Goal: Contribute content

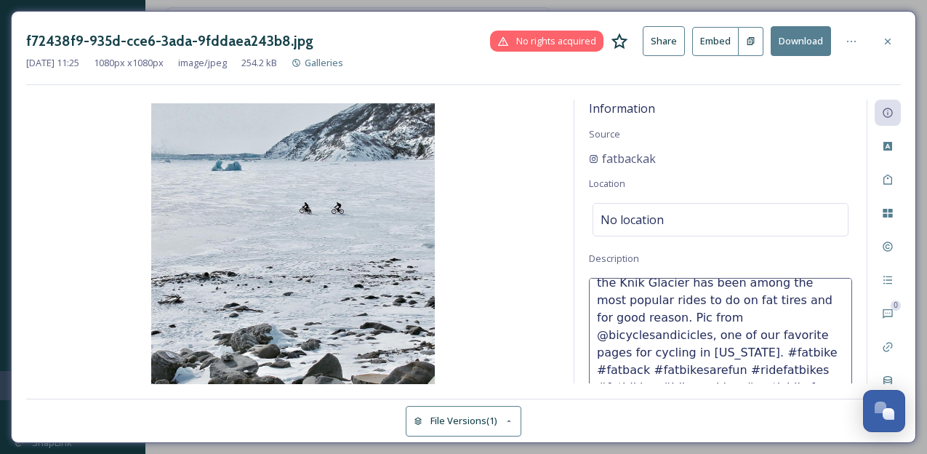
scroll to position [4, 0]
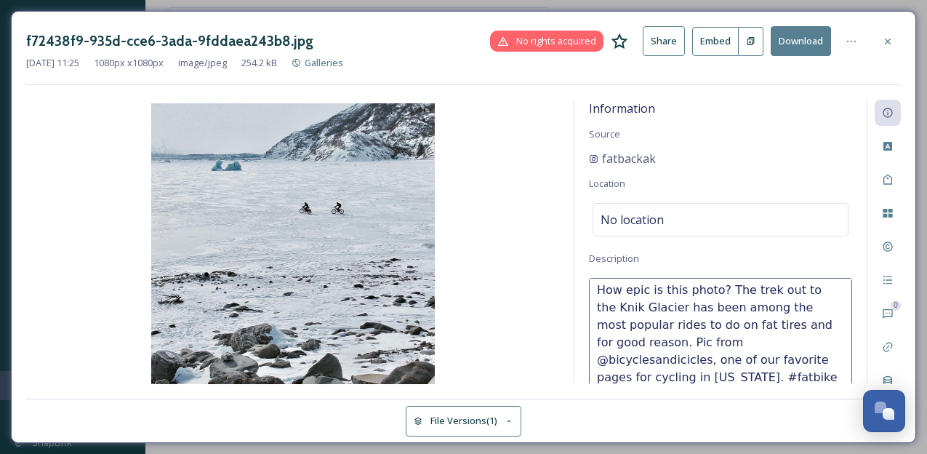
drag, startPoint x: 751, startPoint y: 342, endPoint x: 648, endPoint y: 343, distance: 102.5
click at [648, 343] on textarea "How epic is this photo? The trek out to the Knik Glacier has been among the mos…" at bounding box center [720, 338] width 263 height 121
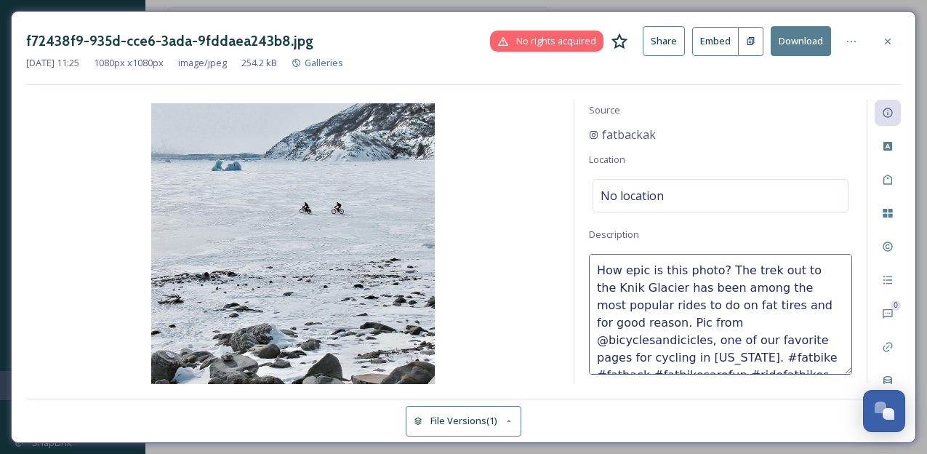
scroll to position [0, 0]
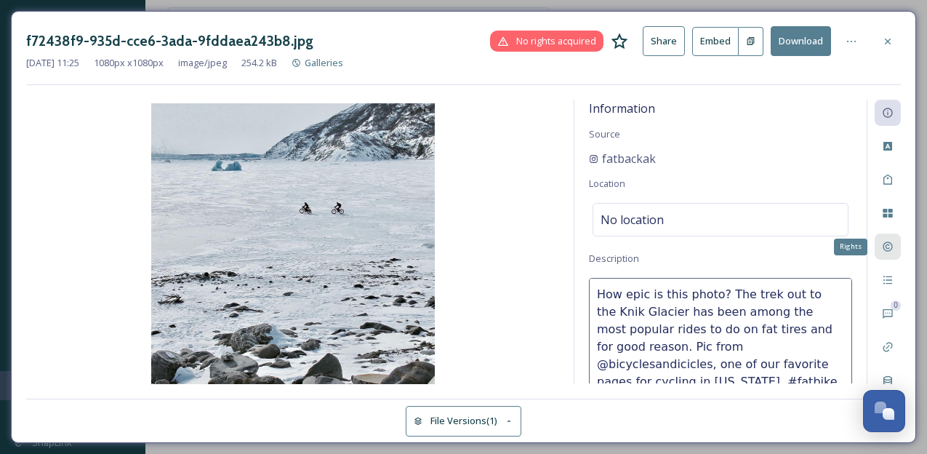
click at [893, 241] on icon at bounding box center [888, 247] width 12 height 12
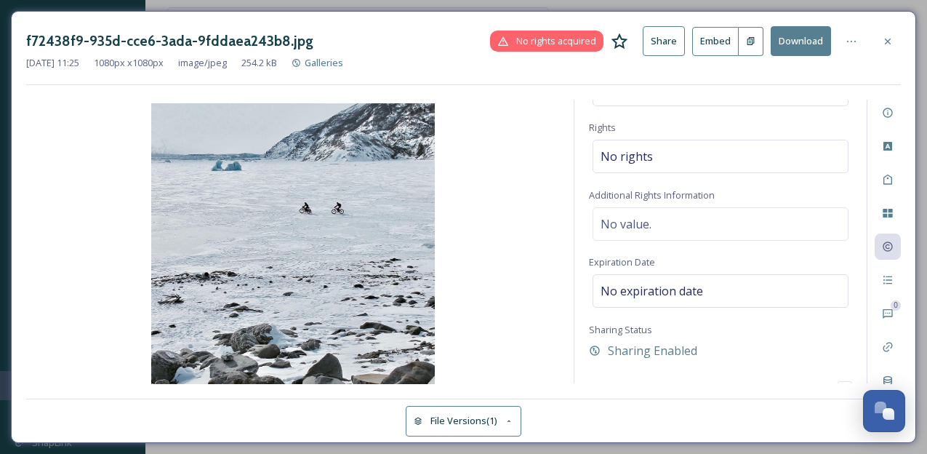
scroll to position [161, 0]
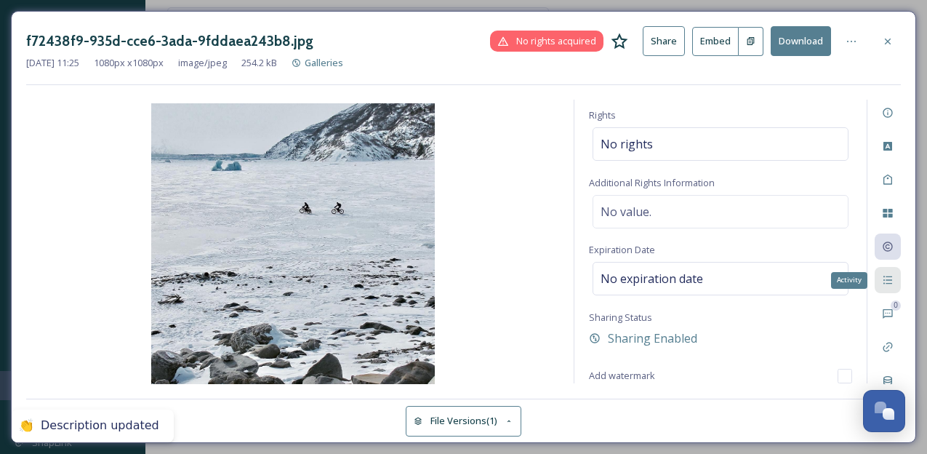
click at [888, 276] on icon at bounding box center [888, 280] width 12 height 12
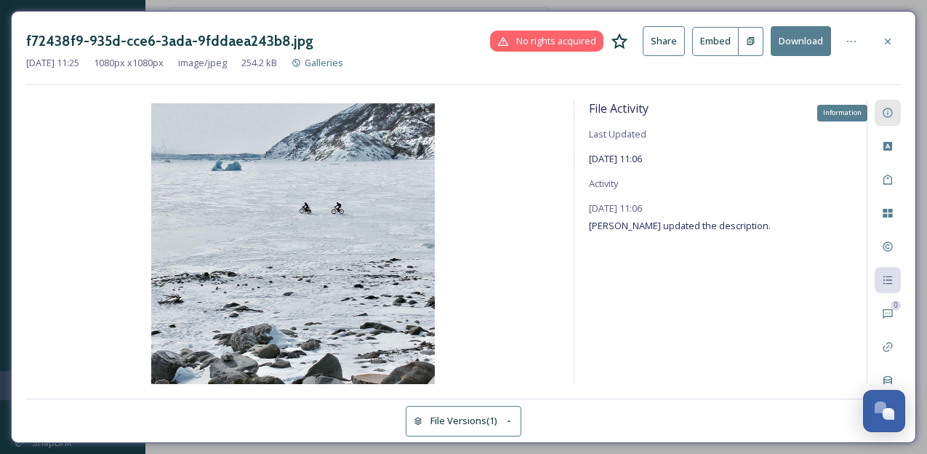
click at [892, 115] on icon at bounding box center [887, 112] width 9 height 9
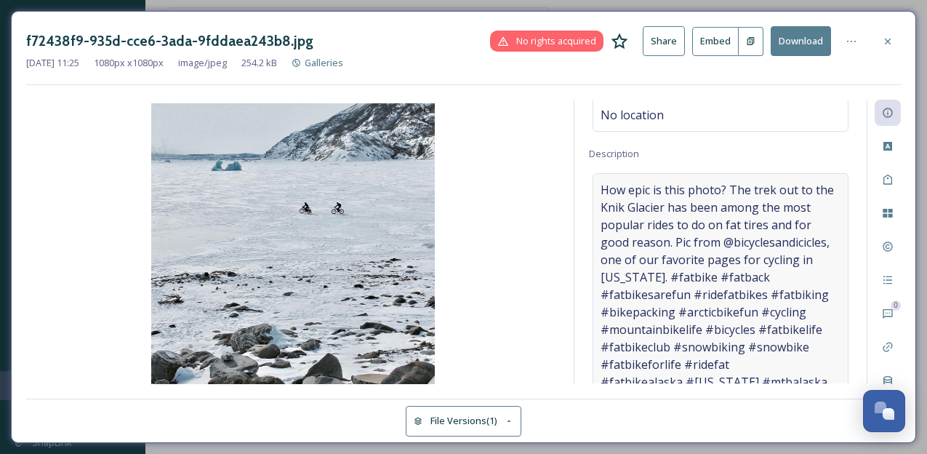
scroll to position [103, 0]
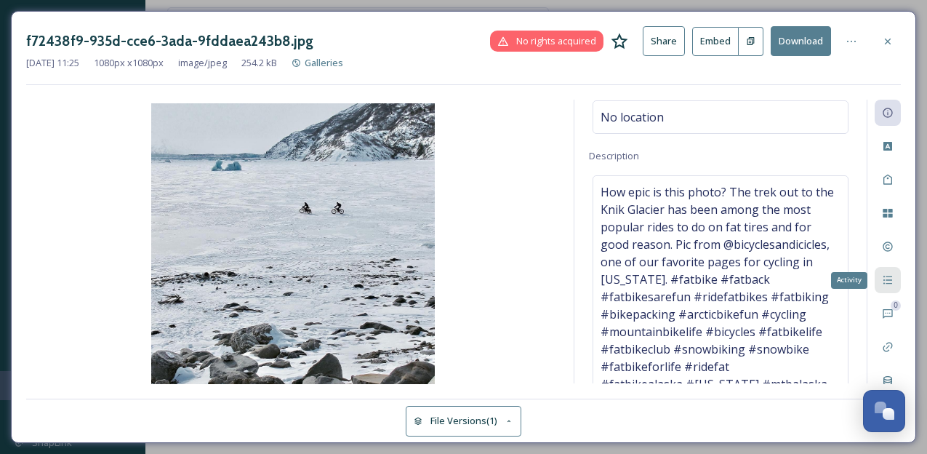
click at [891, 279] on icon at bounding box center [888, 280] width 12 height 12
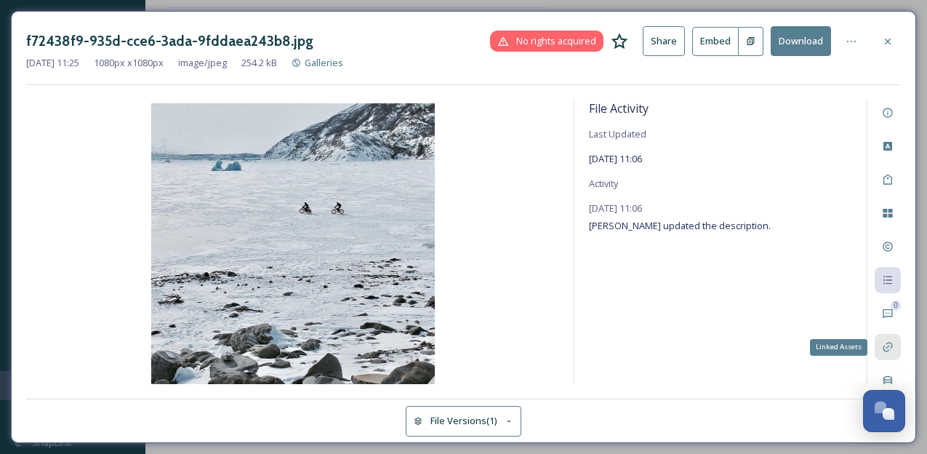
click at [891, 350] on icon at bounding box center [888, 347] width 12 height 12
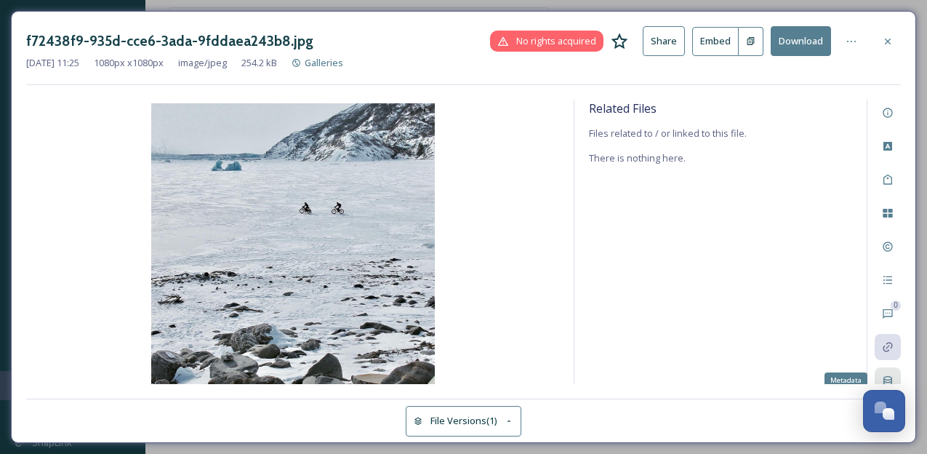
click at [887, 376] on icon at bounding box center [888, 381] width 12 height 12
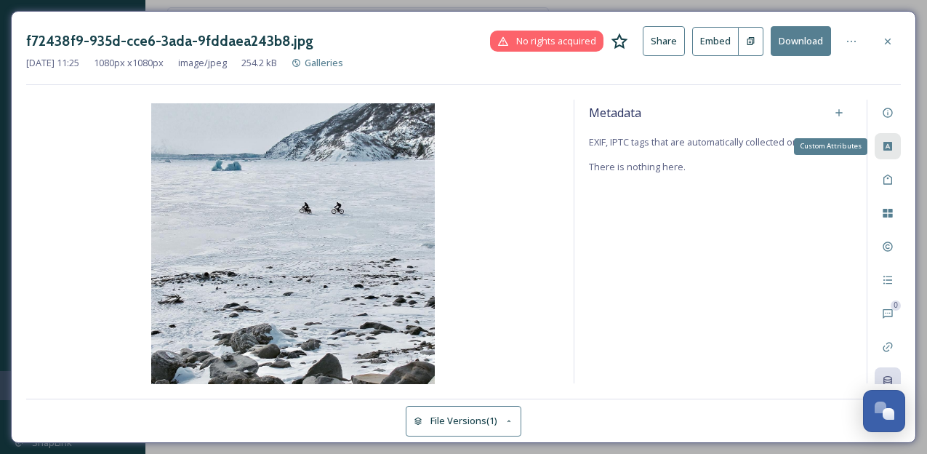
click at [890, 143] on icon at bounding box center [888, 146] width 9 height 9
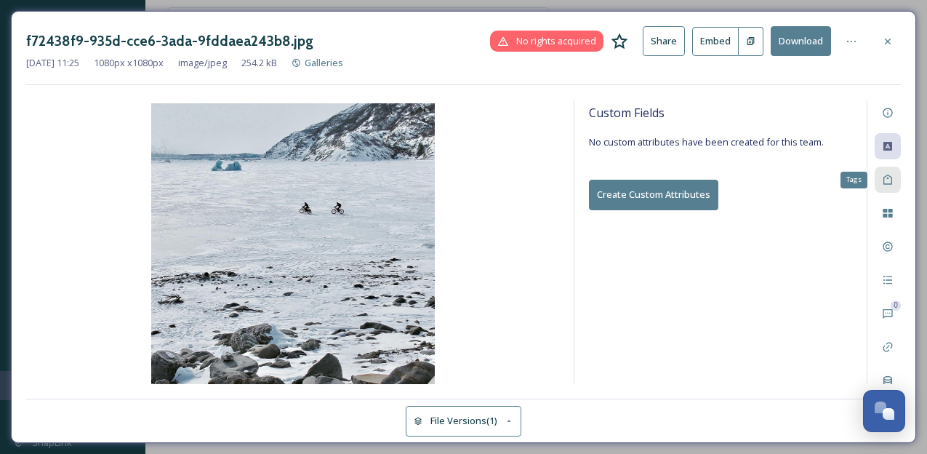
click at [888, 179] on icon at bounding box center [888, 180] width 9 height 10
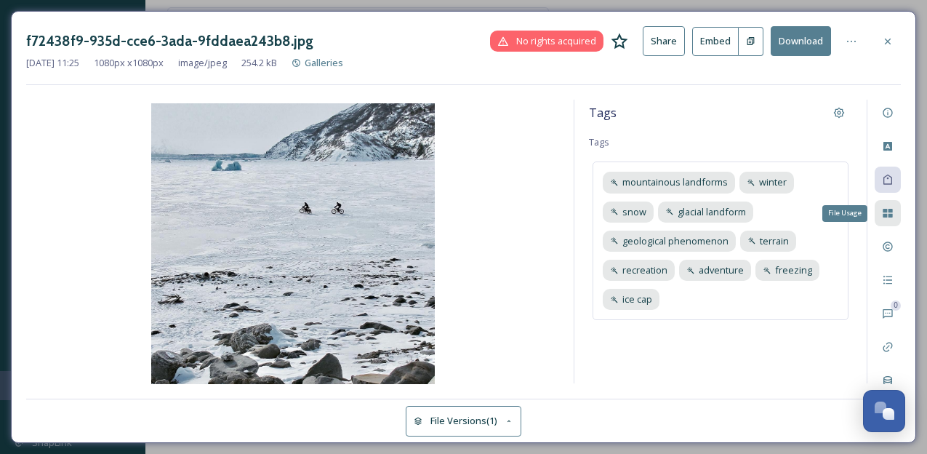
click at [892, 214] on icon at bounding box center [887, 213] width 9 height 9
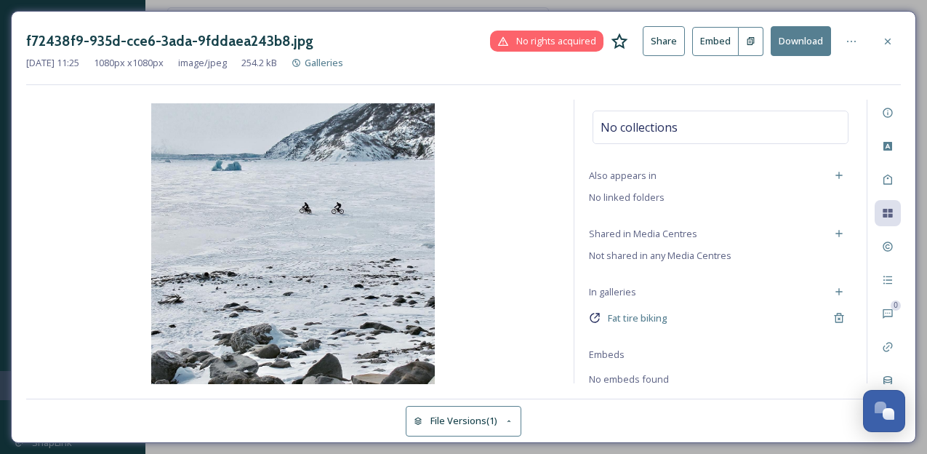
scroll to position [0, 0]
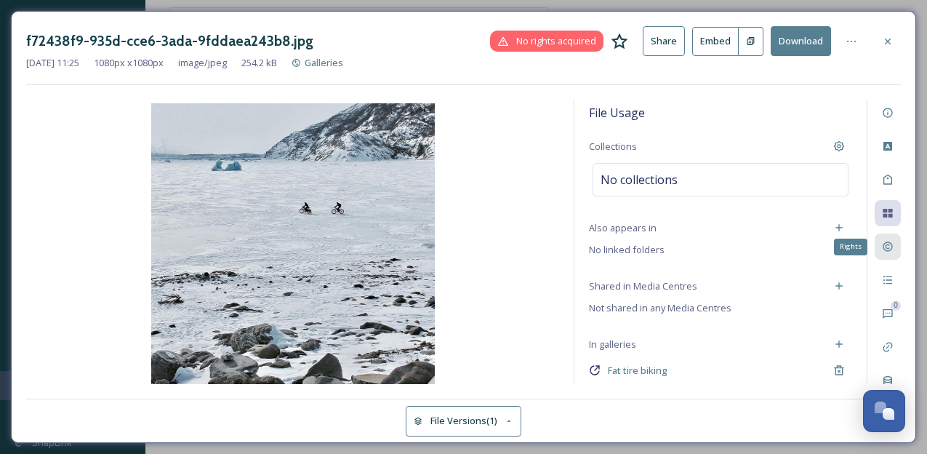
click at [892, 249] on icon at bounding box center [887, 246] width 9 height 9
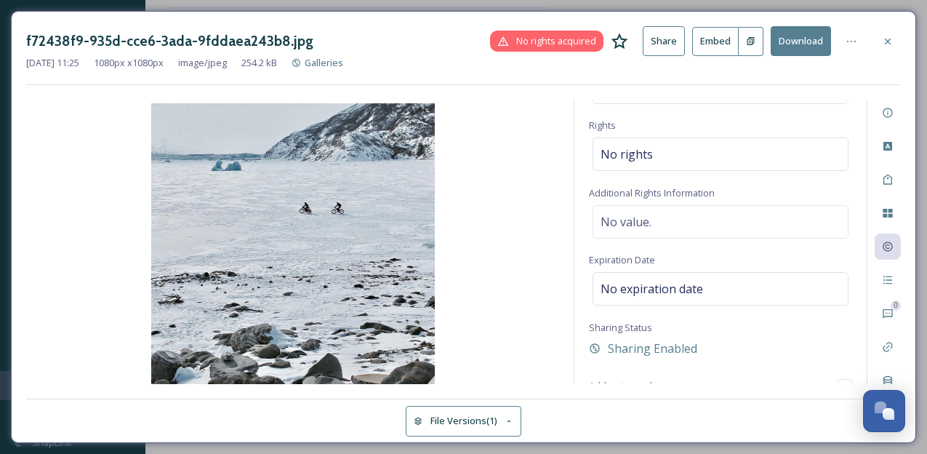
scroll to position [161, 0]
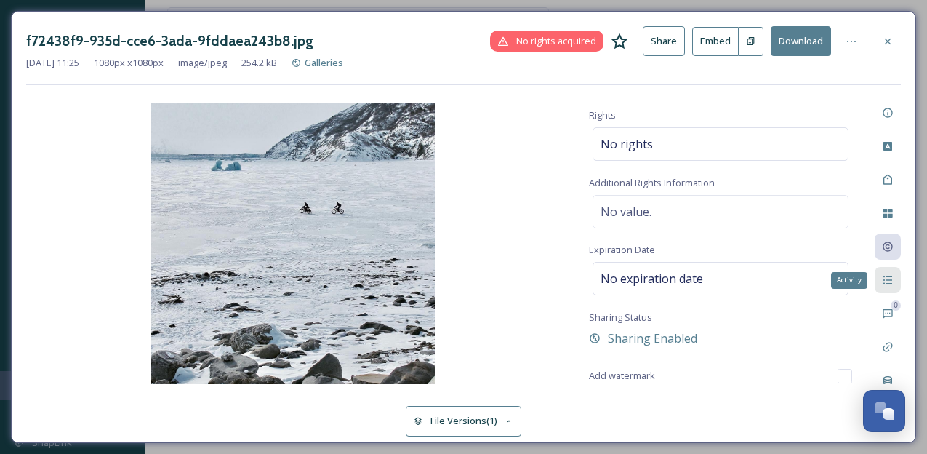
click at [890, 281] on icon at bounding box center [888, 280] width 12 height 12
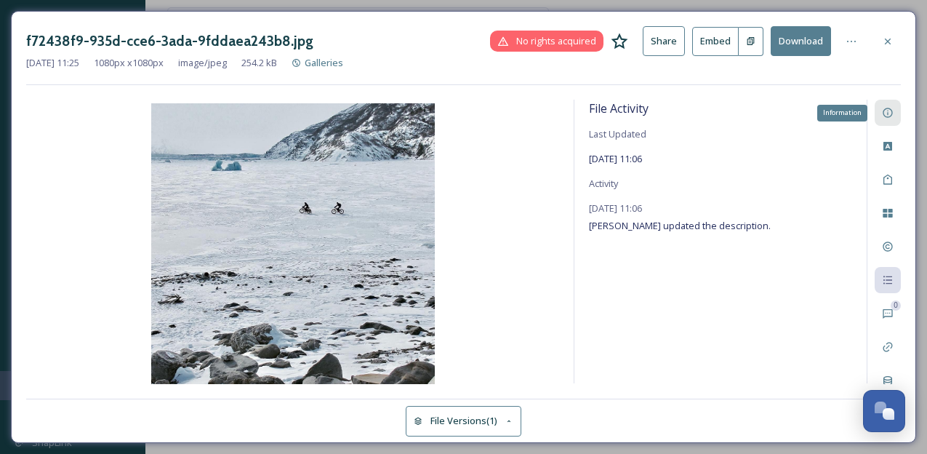
click at [889, 109] on icon at bounding box center [887, 112] width 9 height 9
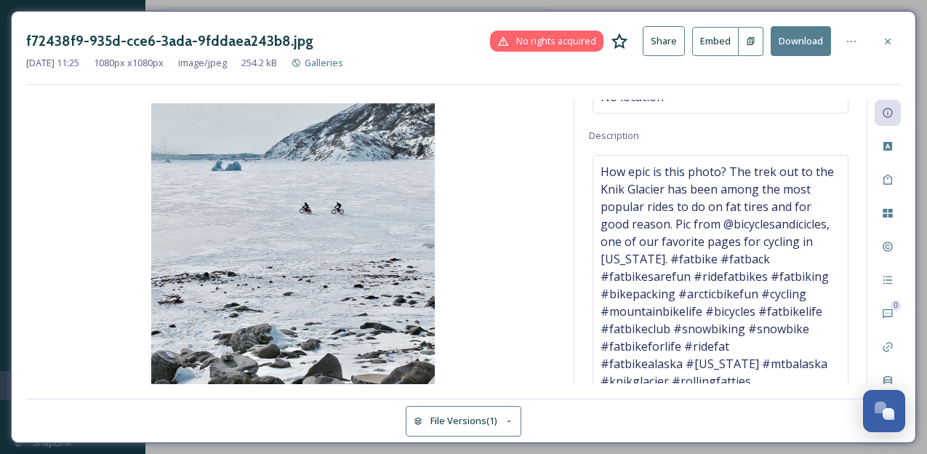
scroll to position [140, 0]
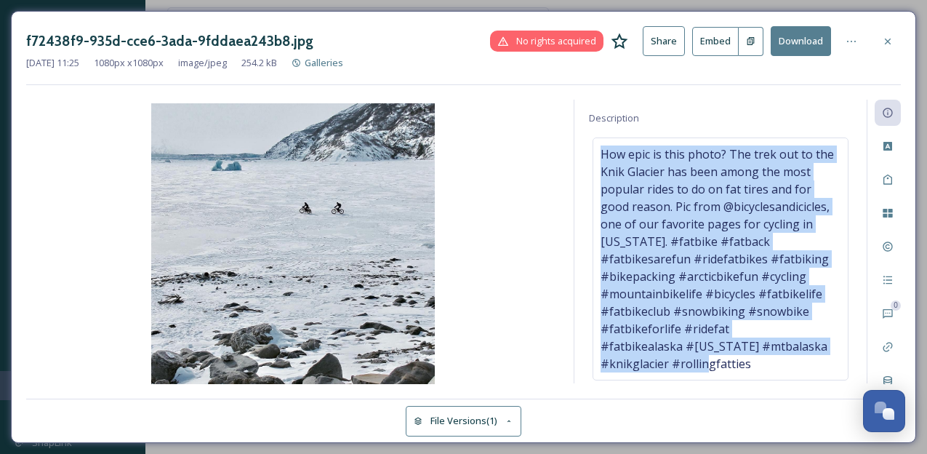
drag, startPoint x: 758, startPoint y: 361, endPoint x: 583, endPoint y: 144, distance: 278.3
click at [583, 144] on div "Information Source fatbackak Location No location Description How epic is this …" at bounding box center [721, 242] width 292 height 284
click at [540, 215] on img at bounding box center [292, 245] width 533 height 284
click at [608, 218] on span "How epic is this photo? The trek out to the Knik Glacier has been among the mos…" at bounding box center [721, 258] width 240 height 227
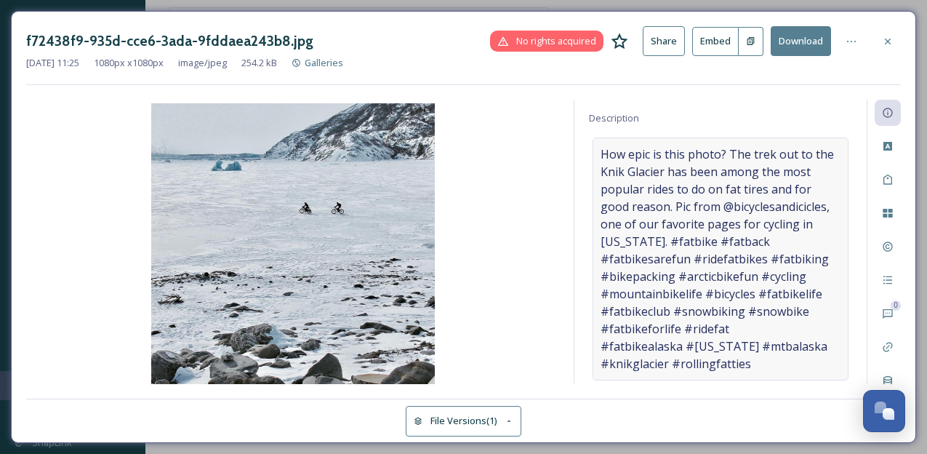
scroll to position [44, 0]
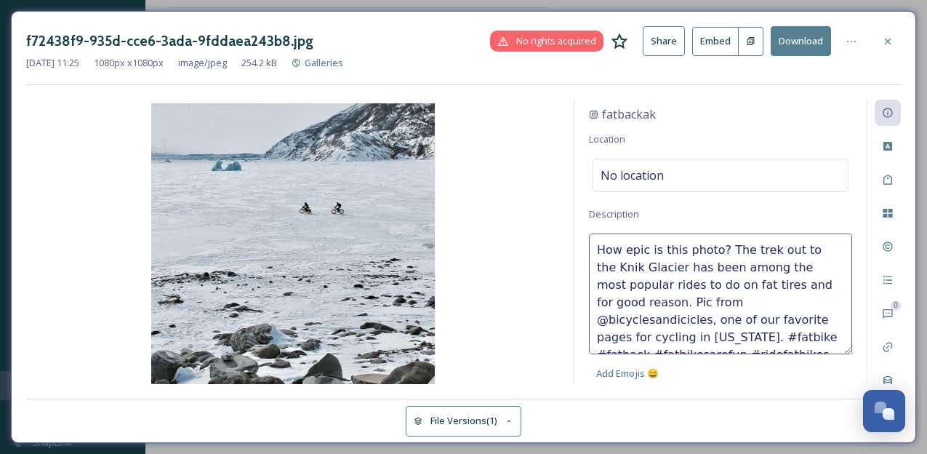
drag, startPoint x: 724, startPoint y: 248, endPoint x: 829, endPoint y: 285, distance: 111.8
click at [829, 285] on textarea "How epic is this photo? The trek out to the Knik Glacier has been among the mos…" at bounding box center [720, 293] width 263 height 121
click at [892, 279] on icon at bounding box center [888, 280] width 9 height 8
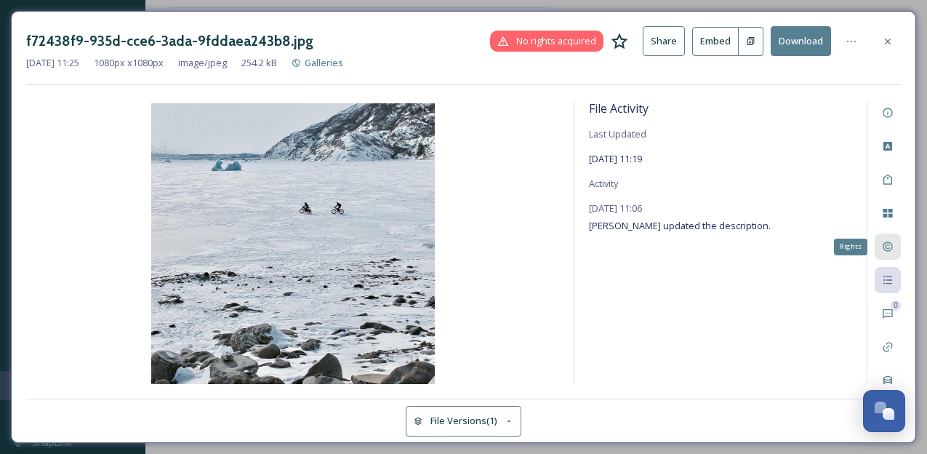
click at [889, 242] on icon at bounding box center [887, 246] width 9 height 9
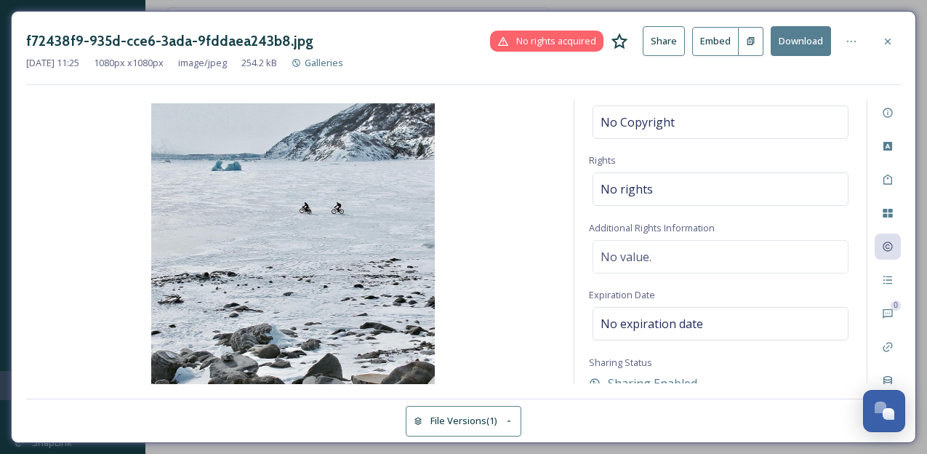
scroll to position [161, 0]
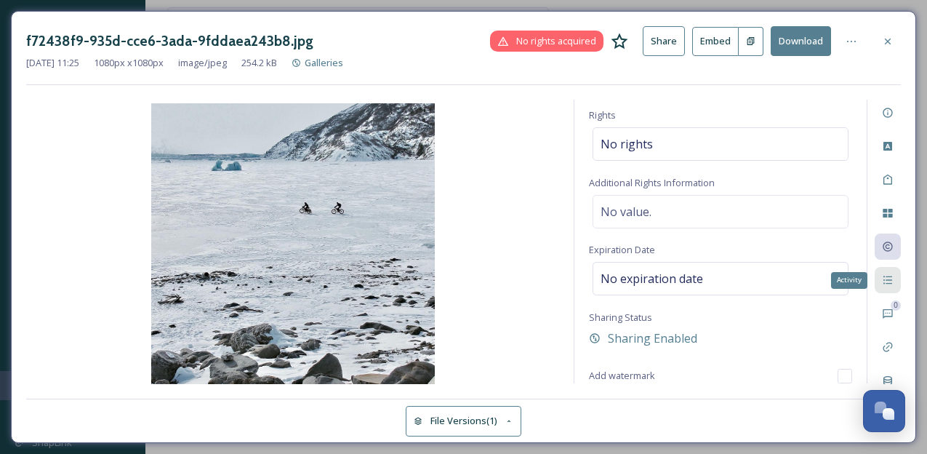
click at [887, 278] on icon at bounding box center [888, 280] width 12 height 12
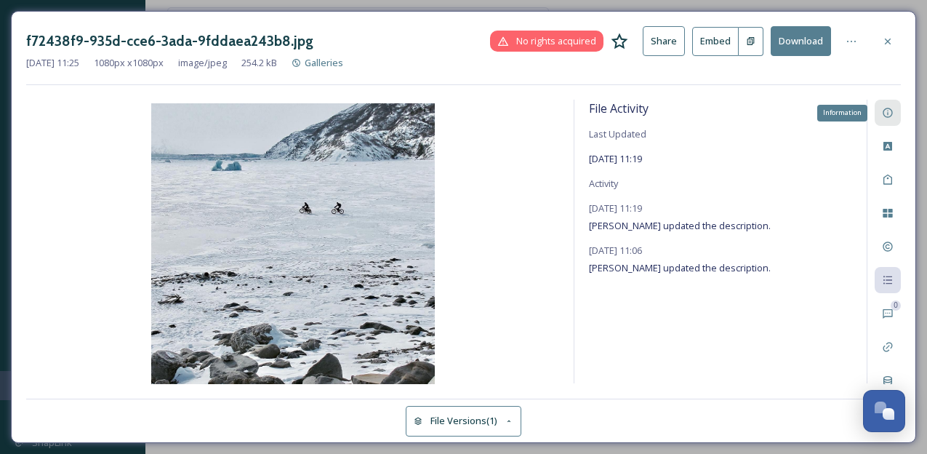
click at [887, 106] on div "Information" at bounding box center [888, 113] width 26 height 26
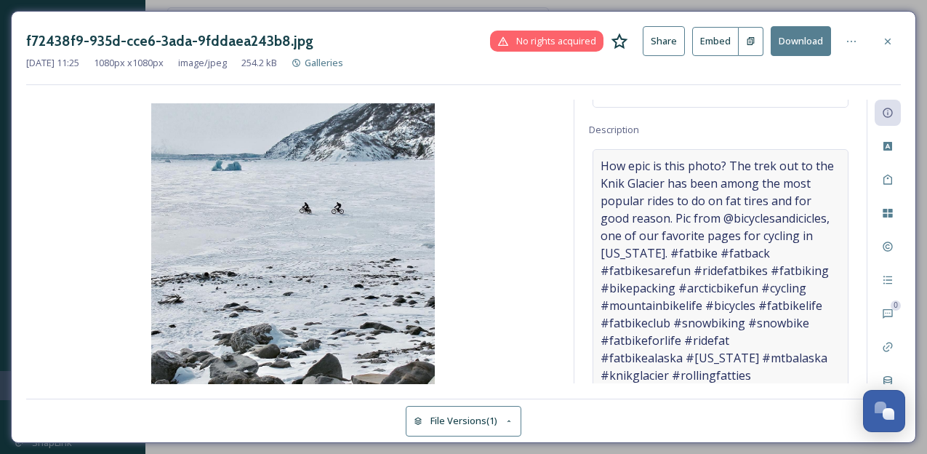
scroll to position [140, 0]
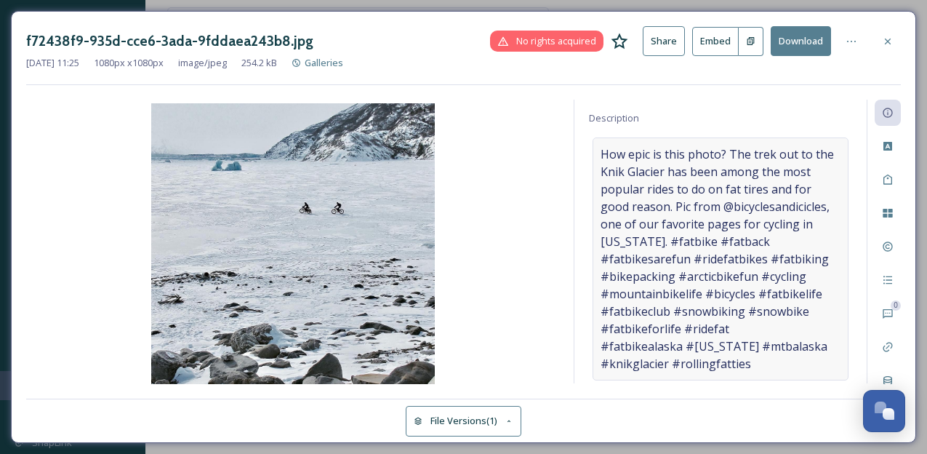
click at [766, 364] on span "How epic is this photo? The trek out to the Knik Glacier has been among the mos…" at bounding box center [721, 258] width 240 height 227
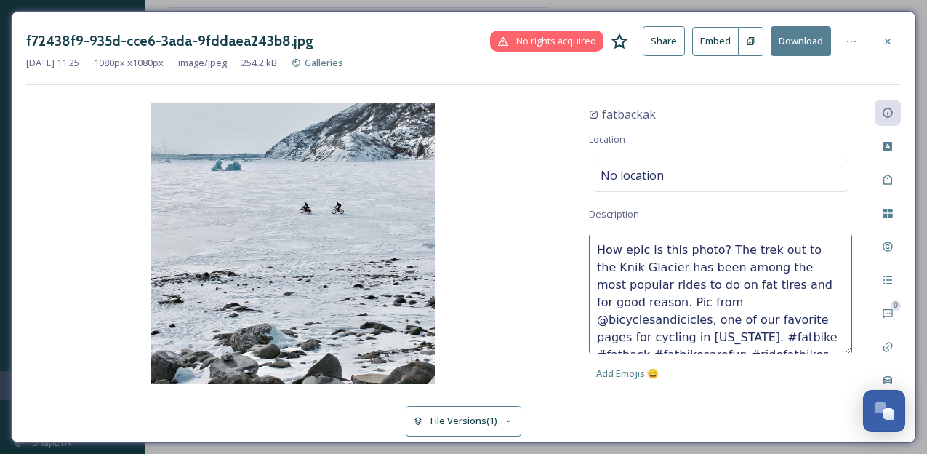
scroll to position [0, 0]
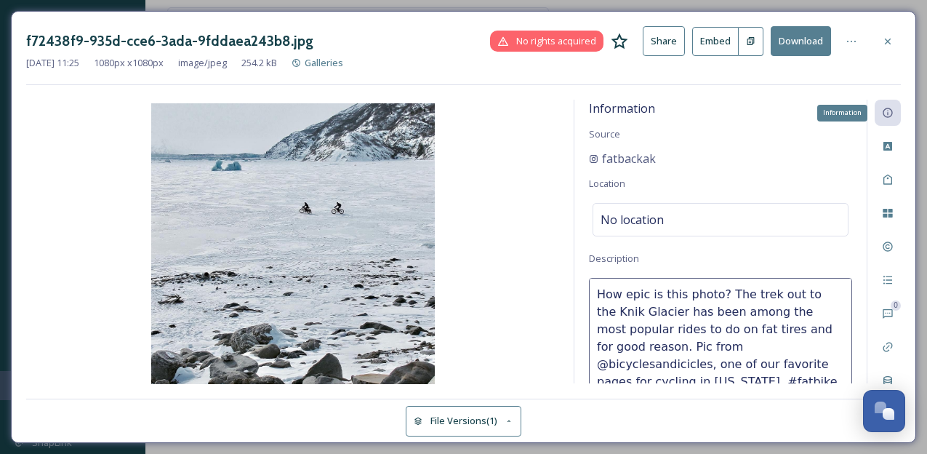
click at [894, 111] on div "Information" at bounding box center [888, 113] width 26 height 26
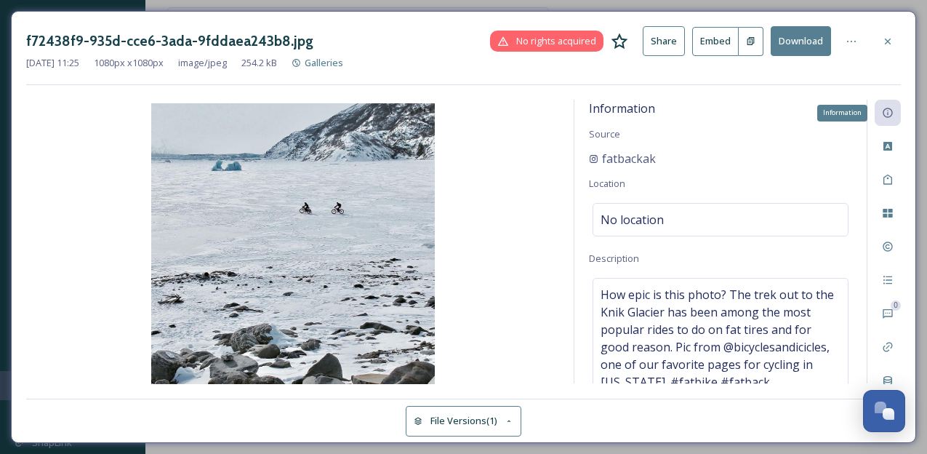
click at [894, 111] on div "Information" at bounding box center [888, 113] width 26 height 26
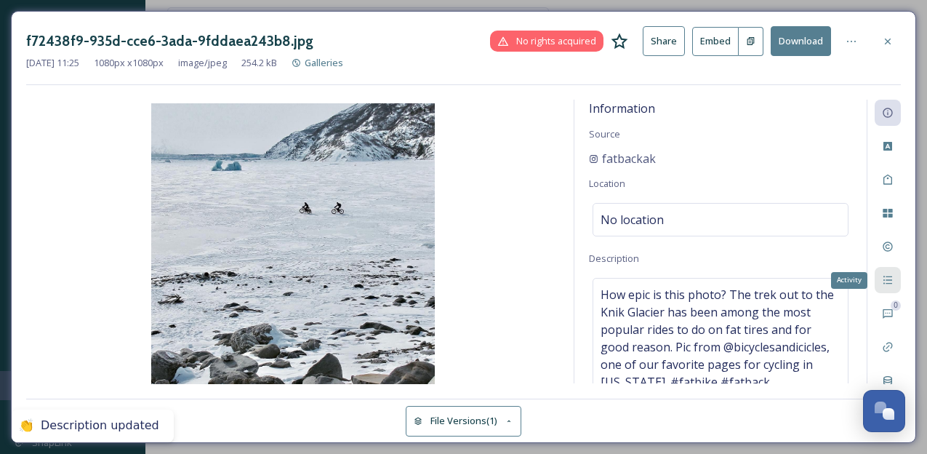
click at [887, 278] on icon at bounding box center [888, 280] width 12 height 12
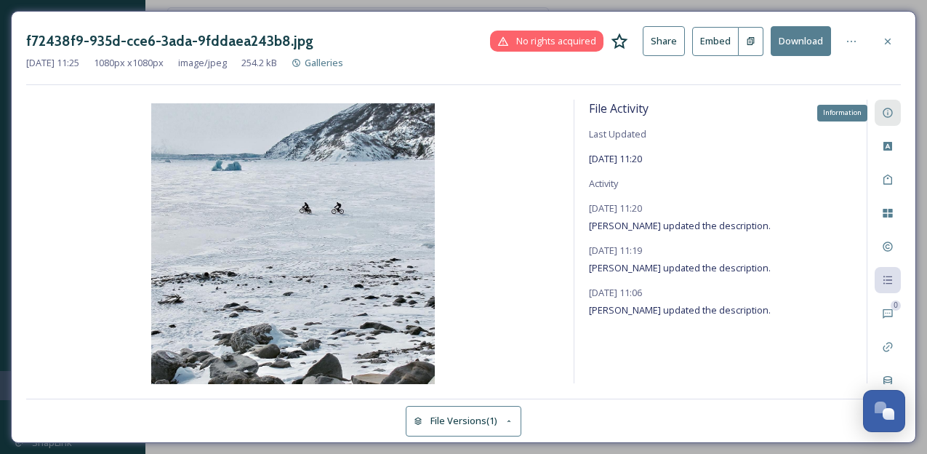
click at [892, 115] on icon at bounding box center [887, 112] width 9 height 9
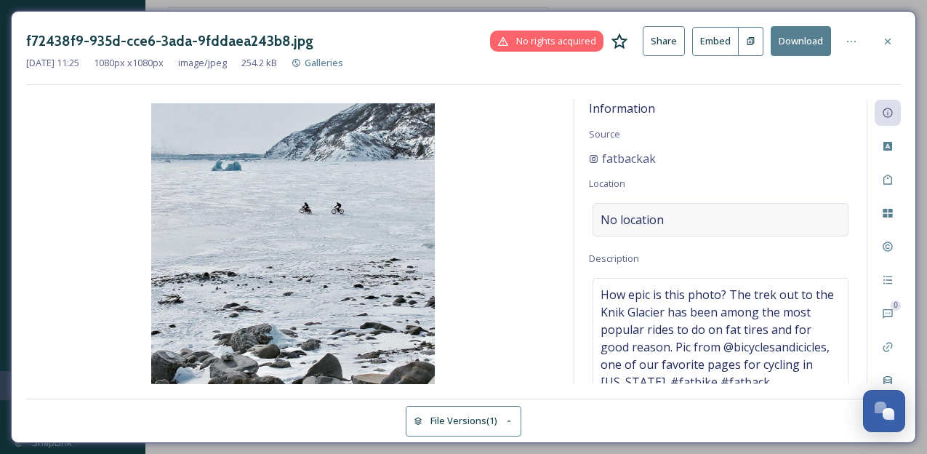
click at [735, 220] on div "No location" at bounding box center [721, 219] width 256 height 33
click at [720, 213] on input at bounding box center [720, 220] width 255 height 32
click at [885, 281] on icon at bounding box center [888, 280] width 12 height 12
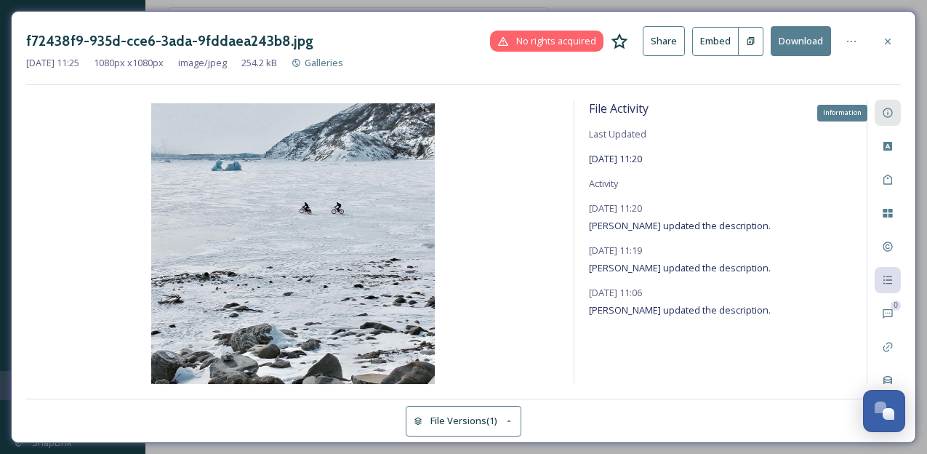
click at [886, 110] on icon at bounding box center [888, 113] width 12 height 12
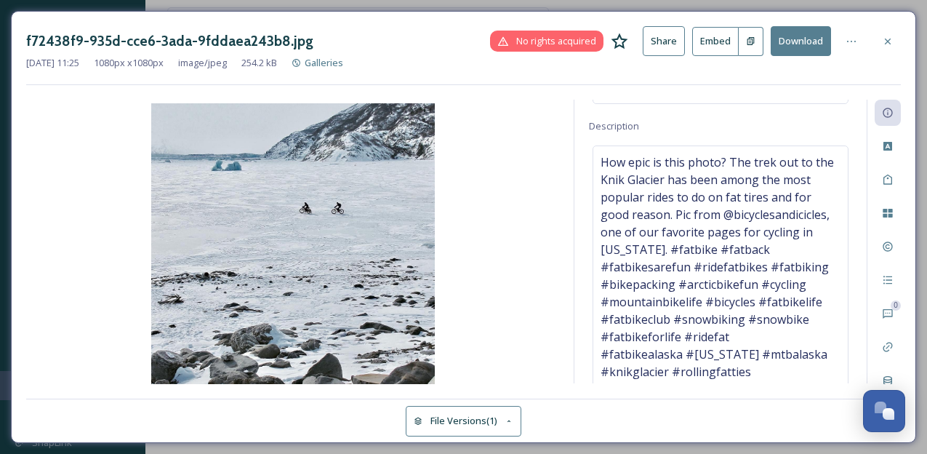
scroll to position [140, 0]
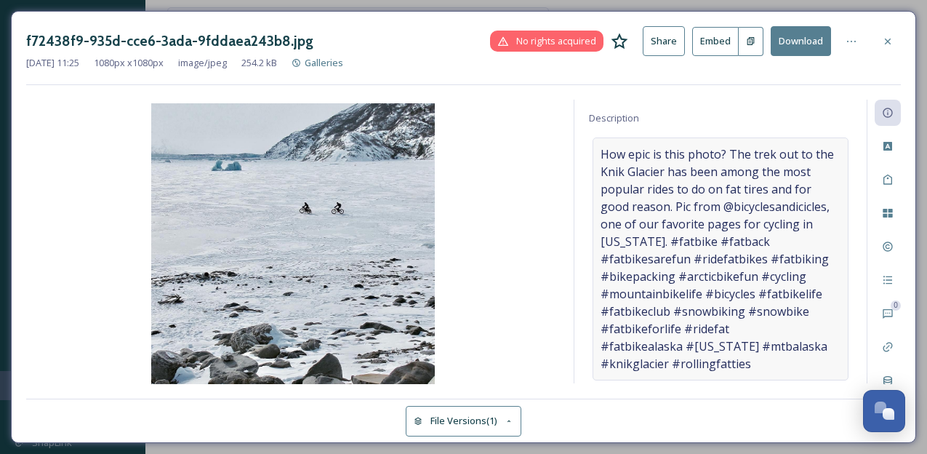
click at [767, 198] on span "How epic is this photo? The trek out to the Knik Glacier has been among the mos…" at bounding box center [721, 258] width 240 height 227
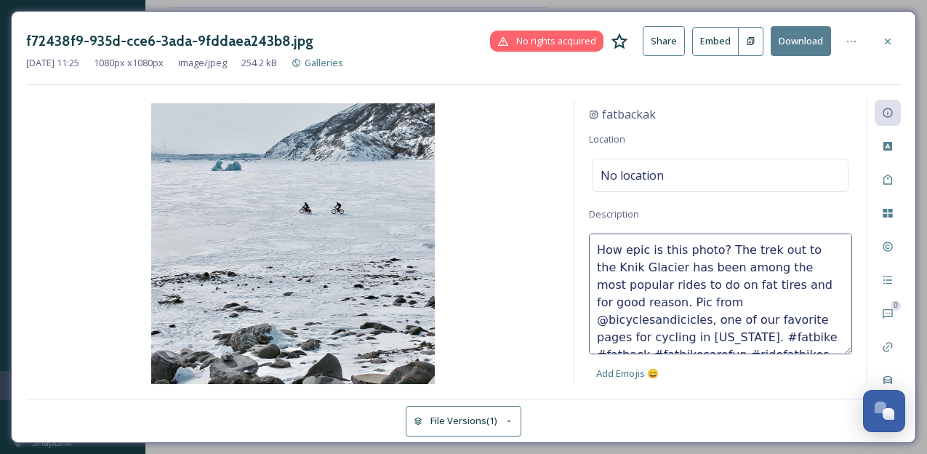
click at [724, 287] on textarea "How epic is this photo? The trek out to the Knik Glacier has been among the mos…" at bounding box center [720, 293] width 263 height 121
click at [888, 281] on icon at bounding box center [888, 280] width 12 height 12
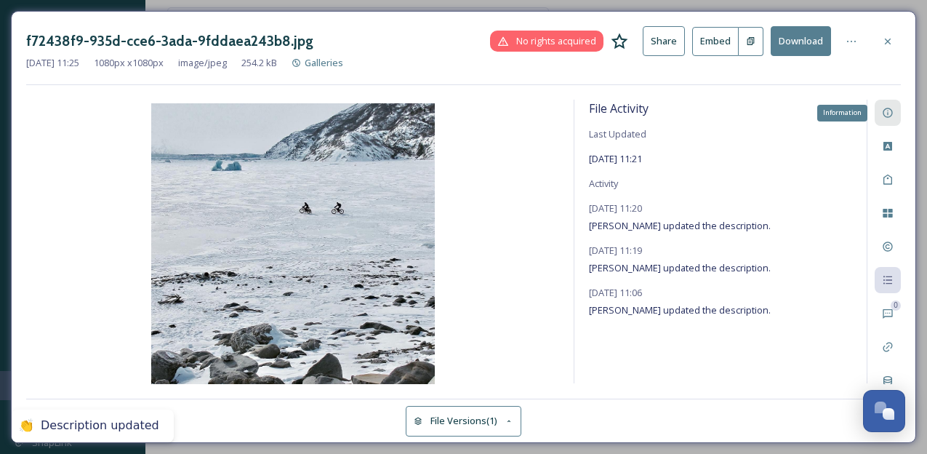
click at [890, 108] on icon at bounding box center [888, 113] width 12 height 12
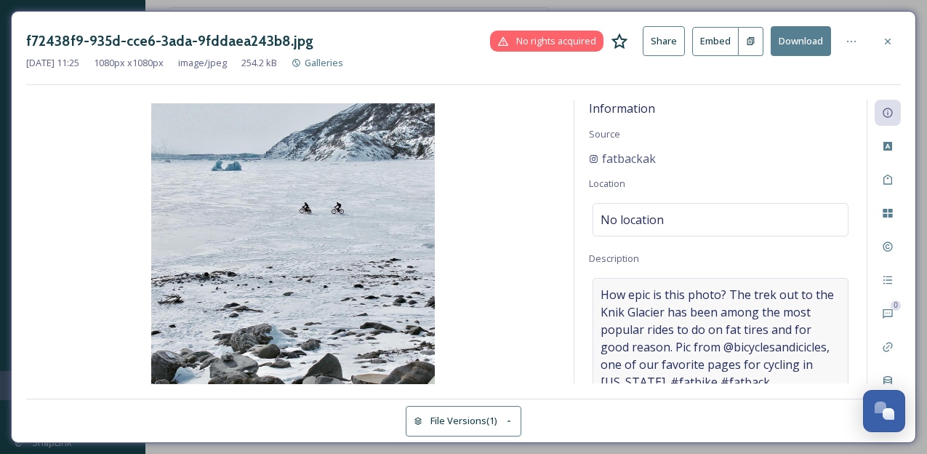
click at [648, 296] on span "How epic is this photo? The trek out to the Knik Glacier has been among the mos…" at bounding box center [721, 399] width 240 height 227
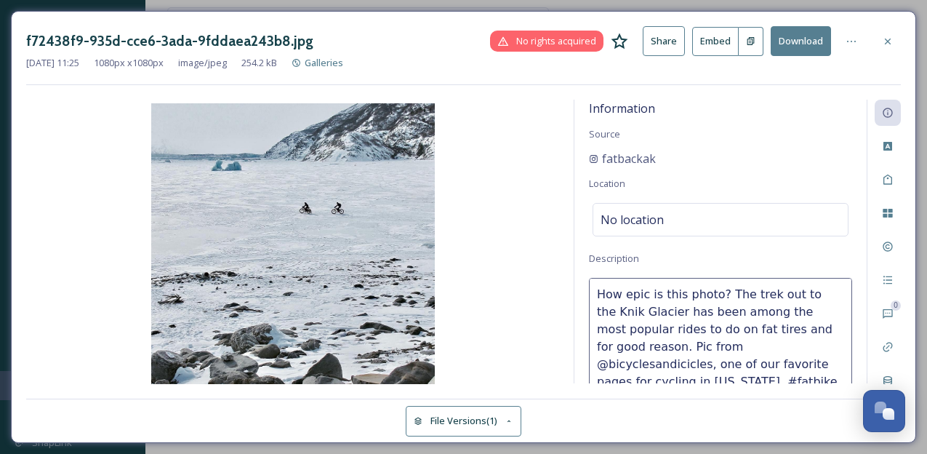
click at [657, 296] on textarea "How epic is this photo? The trek out to the Knik Glacier has been among the mos…" at bounding box center [720, 338] width 263 height 121
click at [751, 320] on textarea "How epic is this photo? The trek out to the Knik Glacier has been among the mos…" at bounding box center [720, 338] width 263 height 121
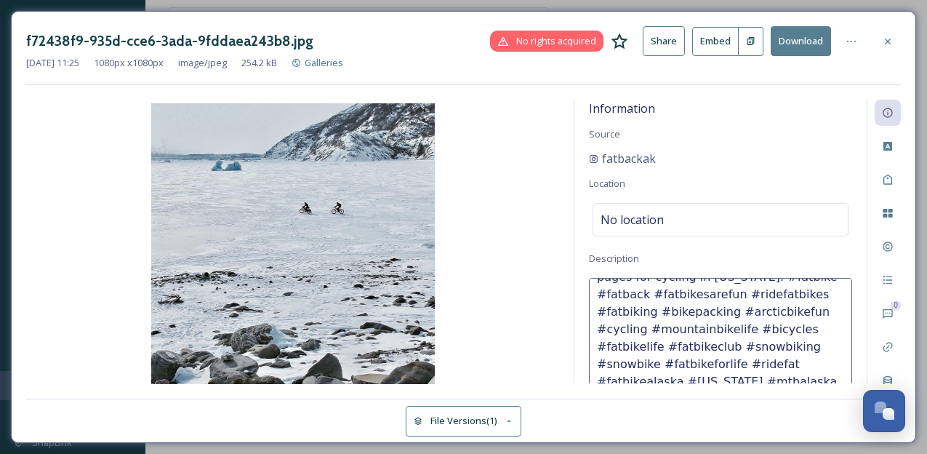
scroll to position [0, 0]
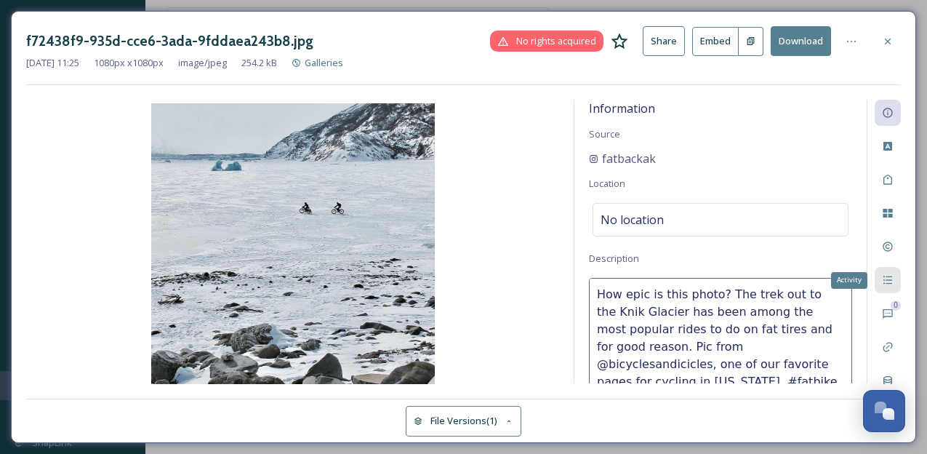
click at [895, 279] on div "Activity" at bounding box center [888, 280] width 26 height 26
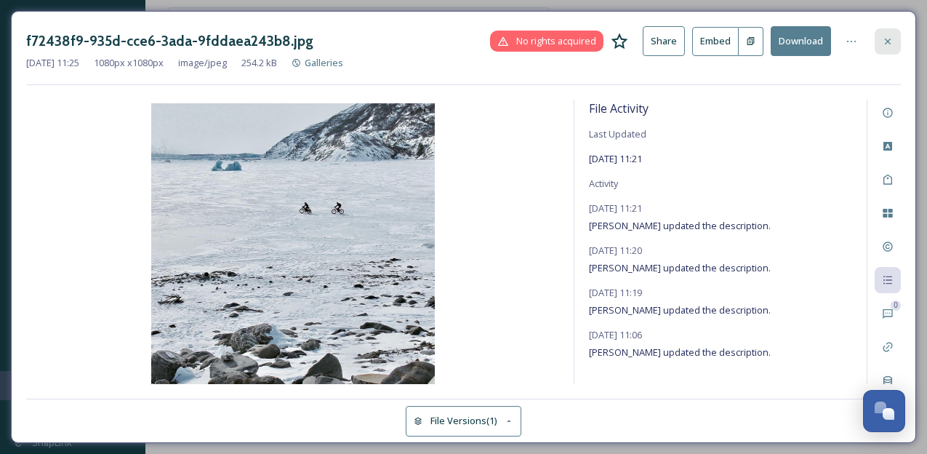
click at [895, 40] on div at bounding box center [888, 41] width 26 height 26
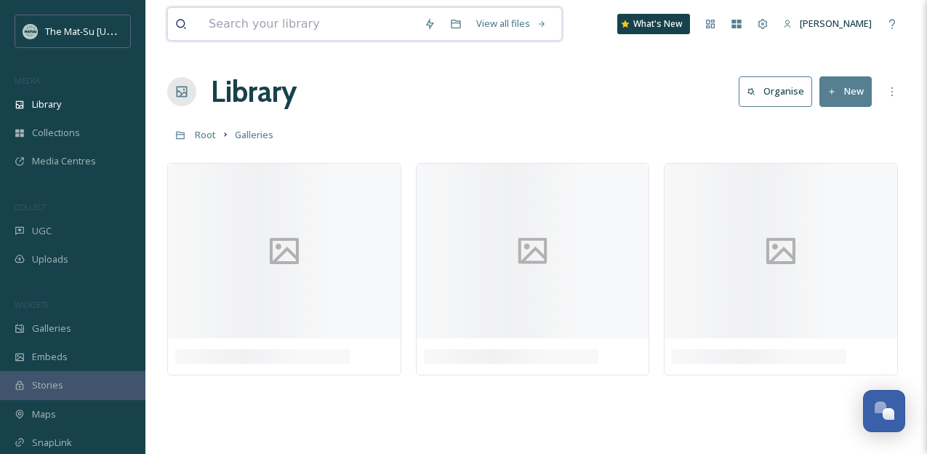
click at [329, 28] on input at bounding box center [308, 24] width 215 height 32
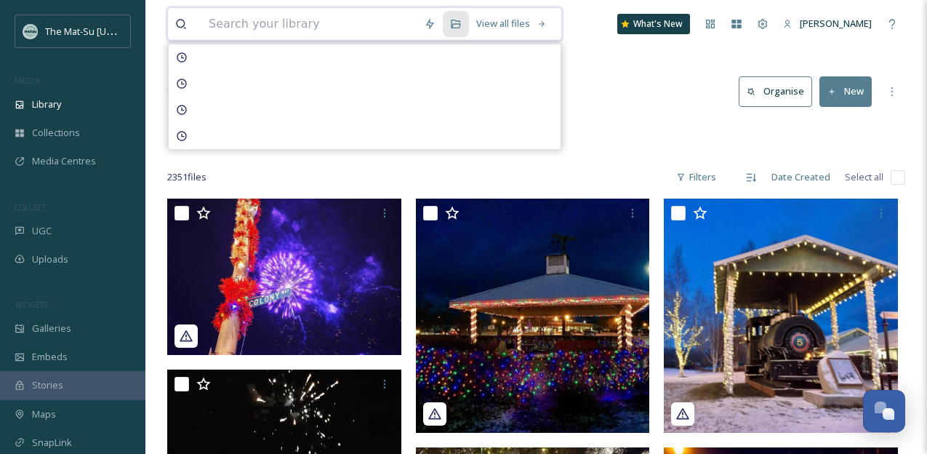
paste input "[US_STATE] Horse Adventures.jpg"
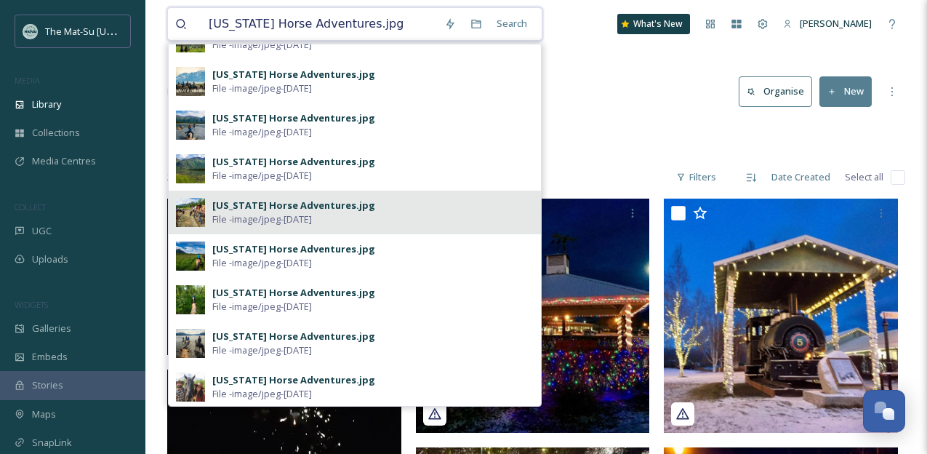
scroll to position [78, 0]
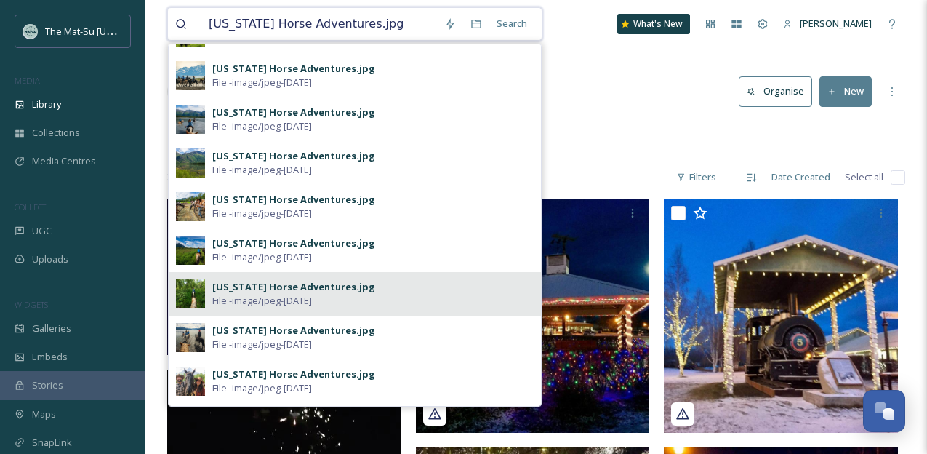
type input "[US_STATE] Horse Adventures.jpg"
click at [247, 286] on div "[US_STATE] Horse Adventures.jpg" at bounding box center [293, 287] width 163 height 14
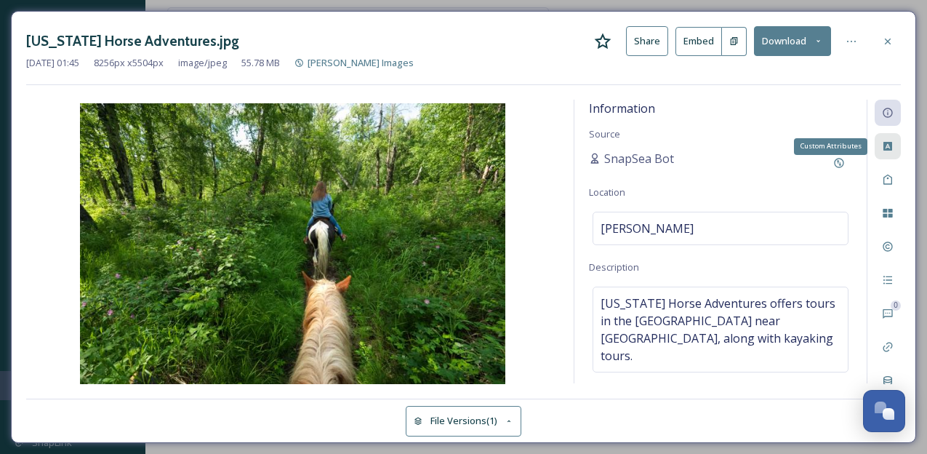
click at [891, 145] on icon at bounding box center [888, 146] width 9 height 9
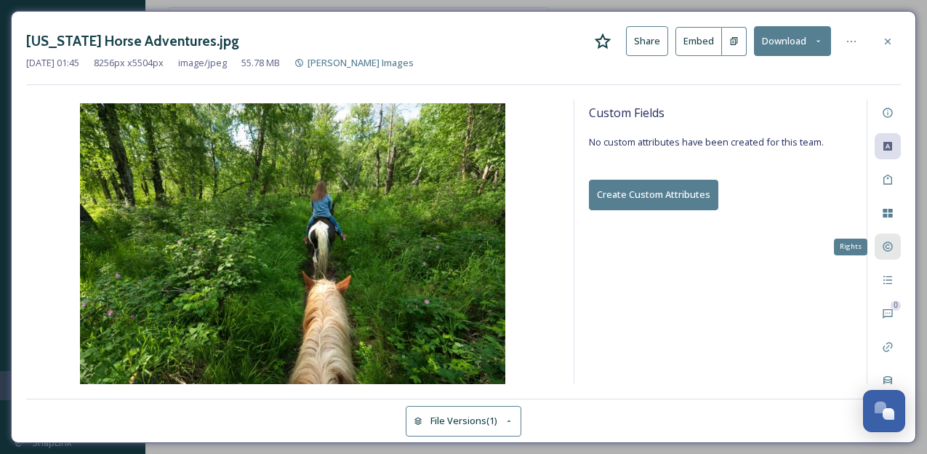
click at [890, 247] on icon at bounding box center [888, 247] width 12 height 12
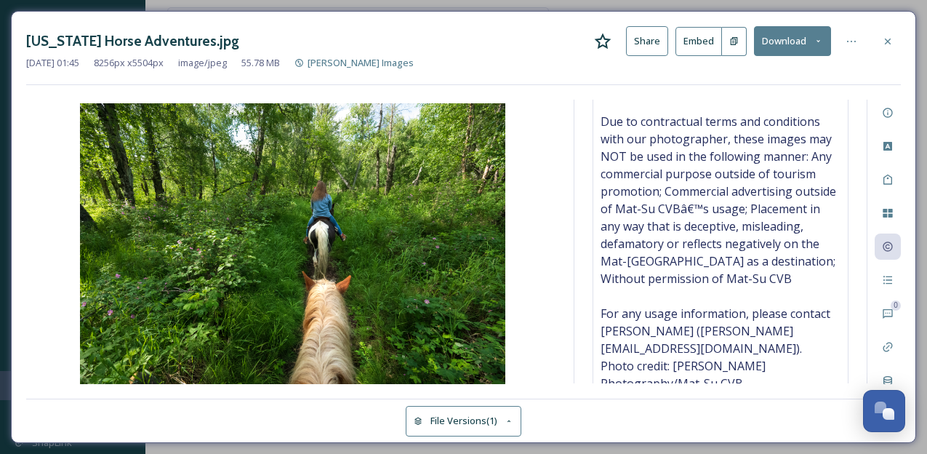
scroll to position [508, 0]
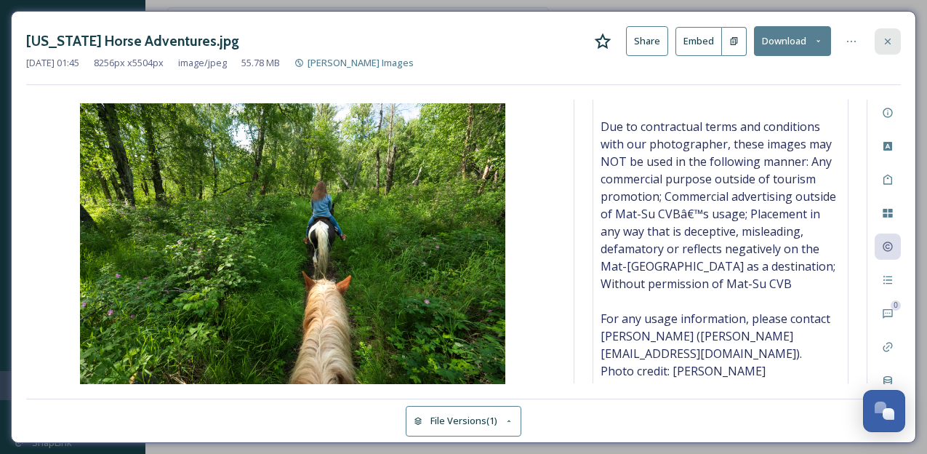
click at [892, 36] on icon at bounding box center [888, 42] width 12 height 12
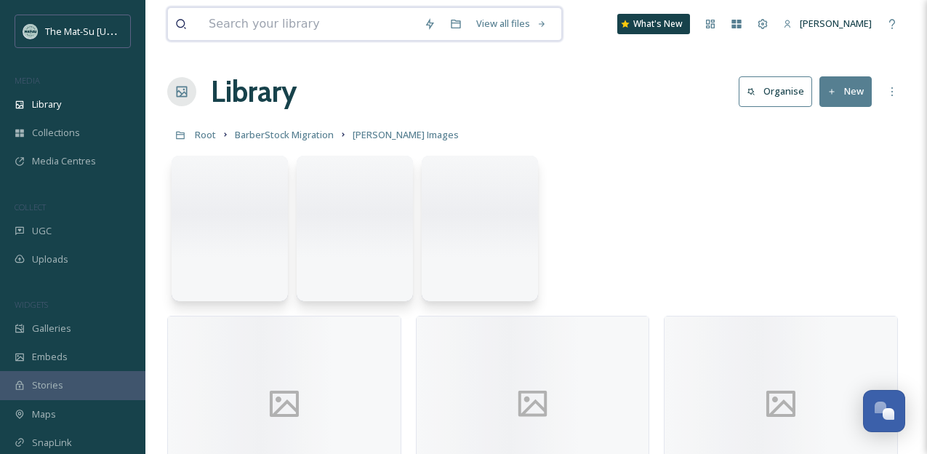
click at [305, 22] on input at bounding box center [308, 24] width 215 height 32
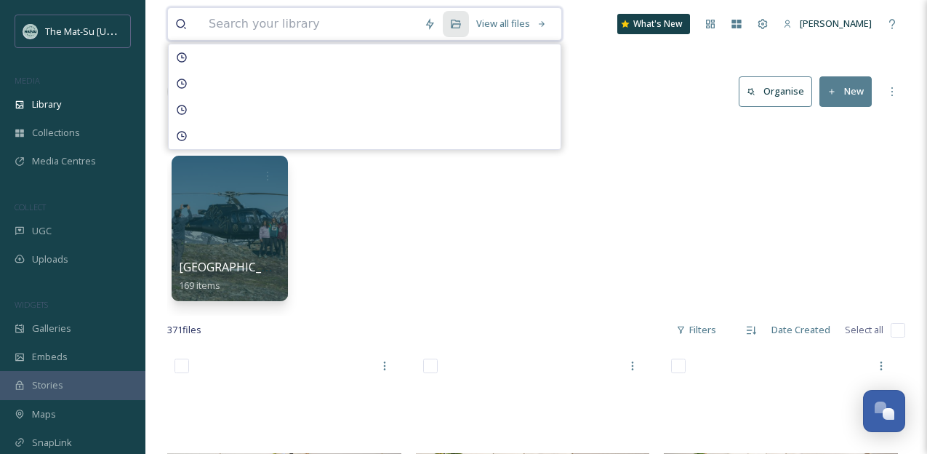
paste input "west-susitna-rainbow-1024x660.jpg"
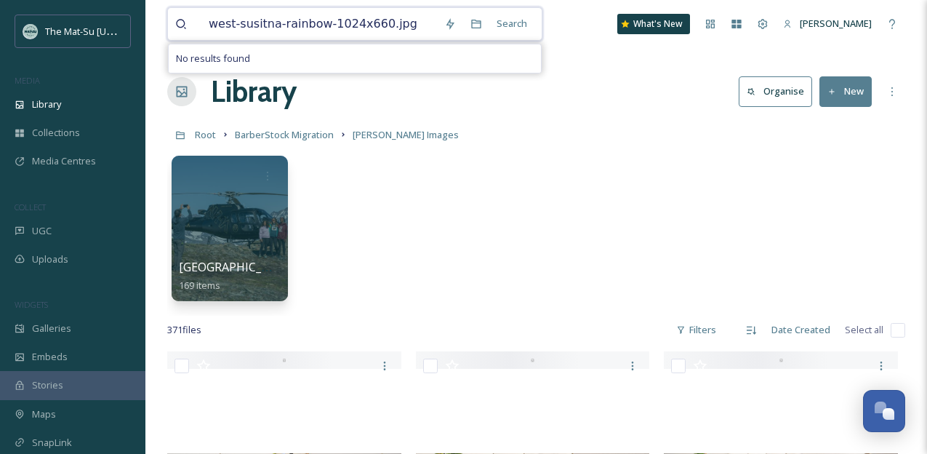
click at [421, 25] on input "west-susitna-rainbow-1024x660.jpg" at bounding box center [319, 24] width 236 height 32
click at [323, 23] on input "west-susitna-rainbow-1024x660.jpg" at bounding box center [319, 24] width 236 height 32
click at [209, 23] on input "west-susitna-rainbow" at bounding box center [319, 24] width 236 height 32
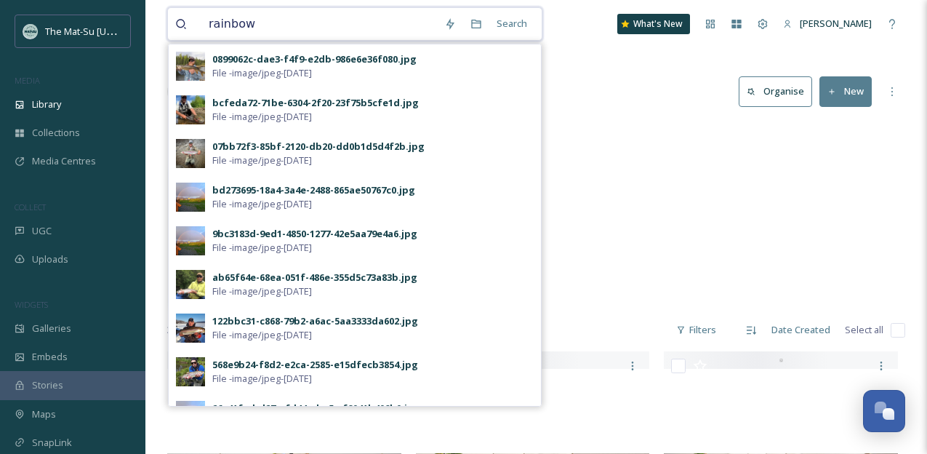
click at [255, 23] on input "rainbow" at bounding box center [319, 24] width 236 height 32
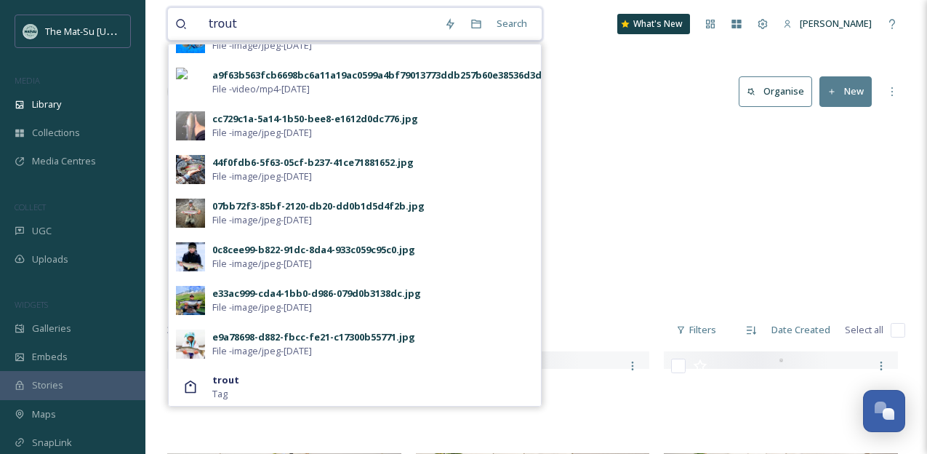
scroll to position [556, 0]
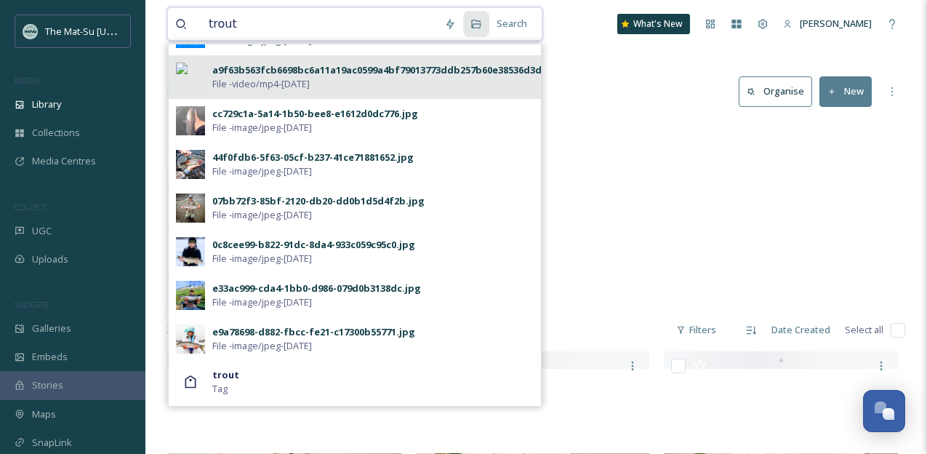
type input "trout"
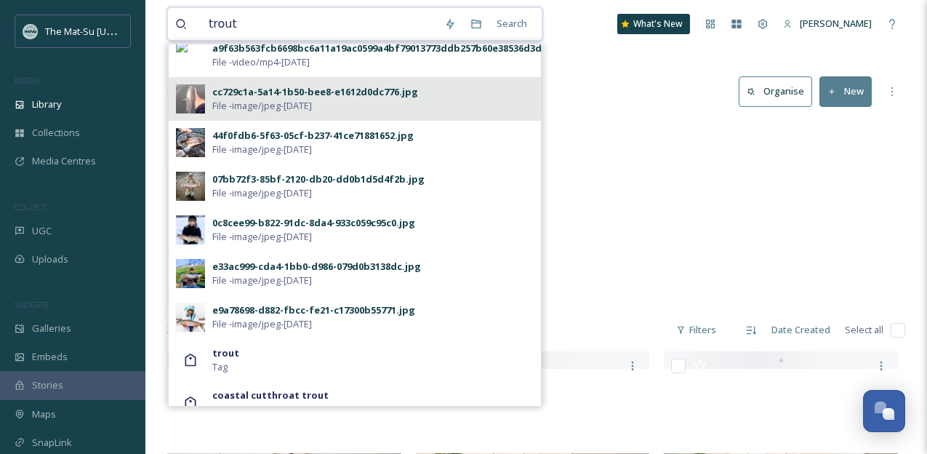
scroll to position [577, 0]
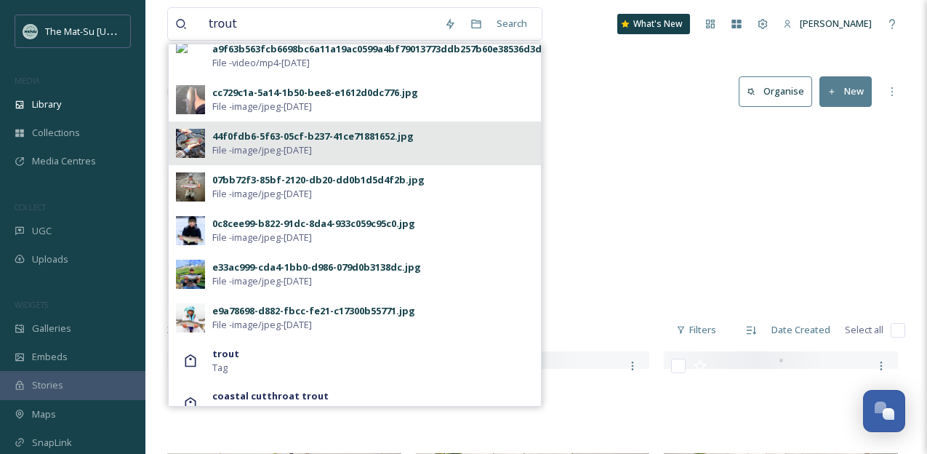
click at [282, 134] on div "44f0fdb6-5f63-05cf-b237-41ce71881652.jpg" at bounding box center [312, 136] width 201 height 14
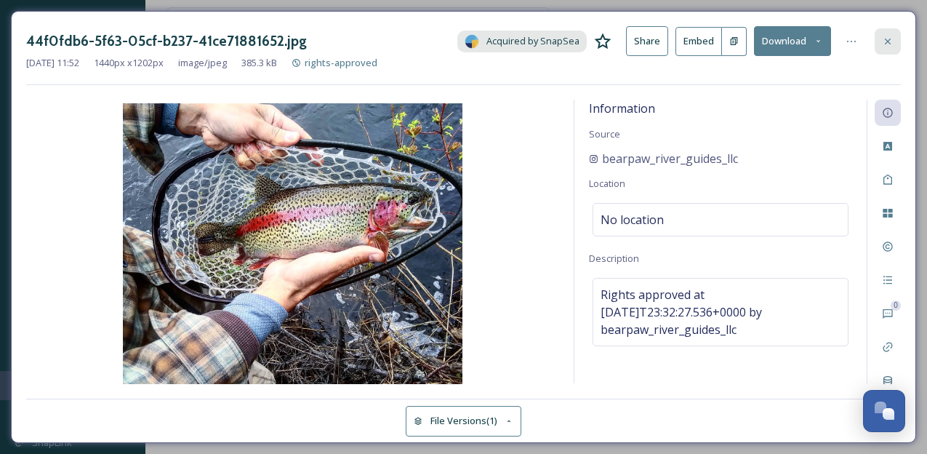
click at [891, 39] on icon at bounding box center [888, 41] width 6 height 6
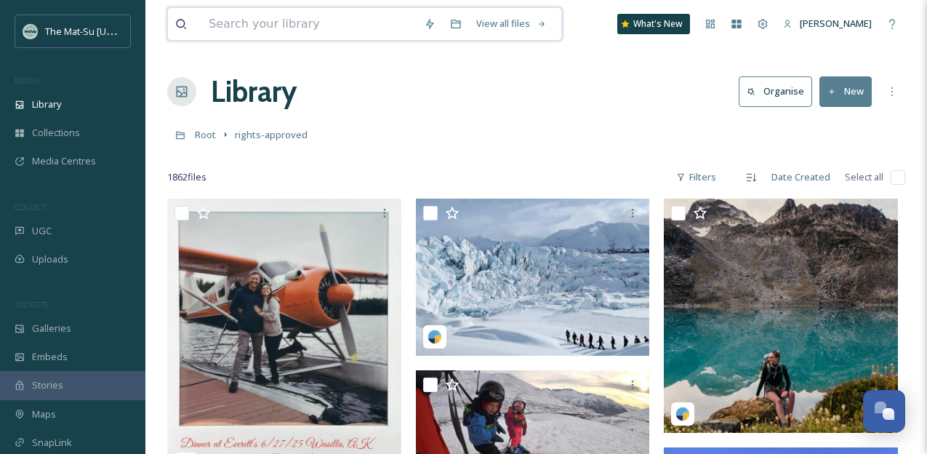
click at [338, 16] on input at bounding box center [308, 24] width 215 height 32
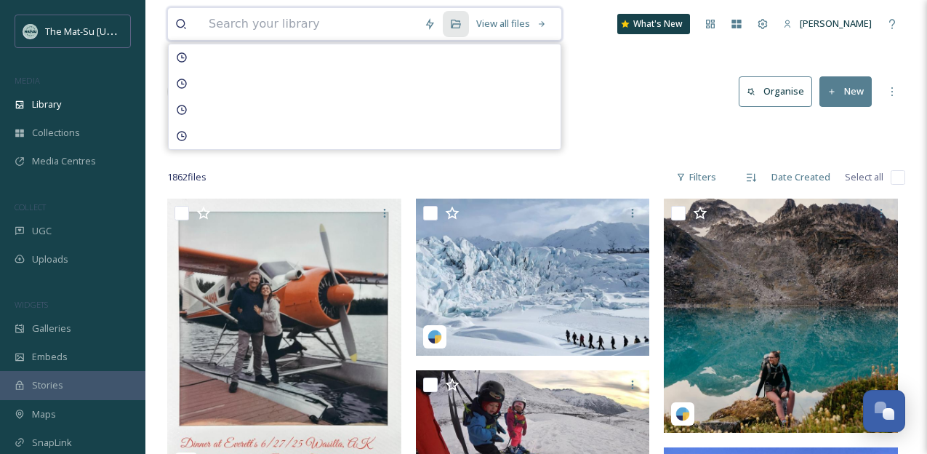
paste input "Knik Glacier Paddelboarding.jpg"
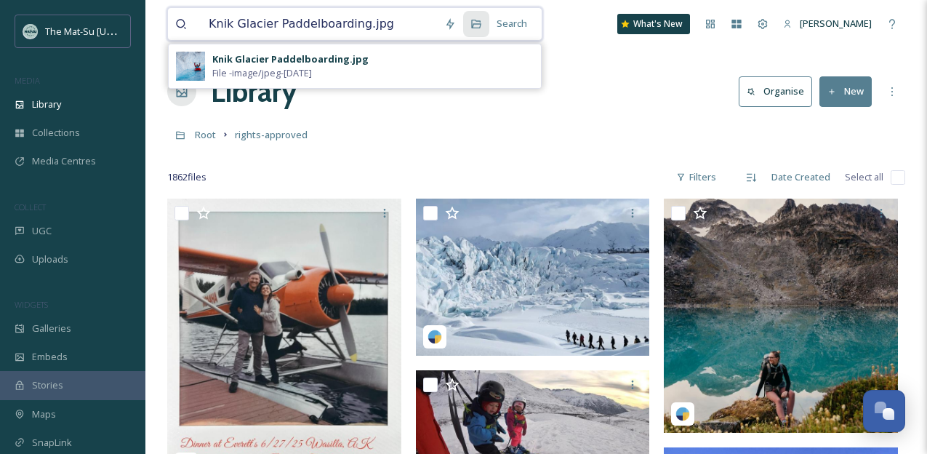
type input "Knik Glacier Paddelboarding.jpg"
